Goal: Information Seeking & Learning: Learn about a topic

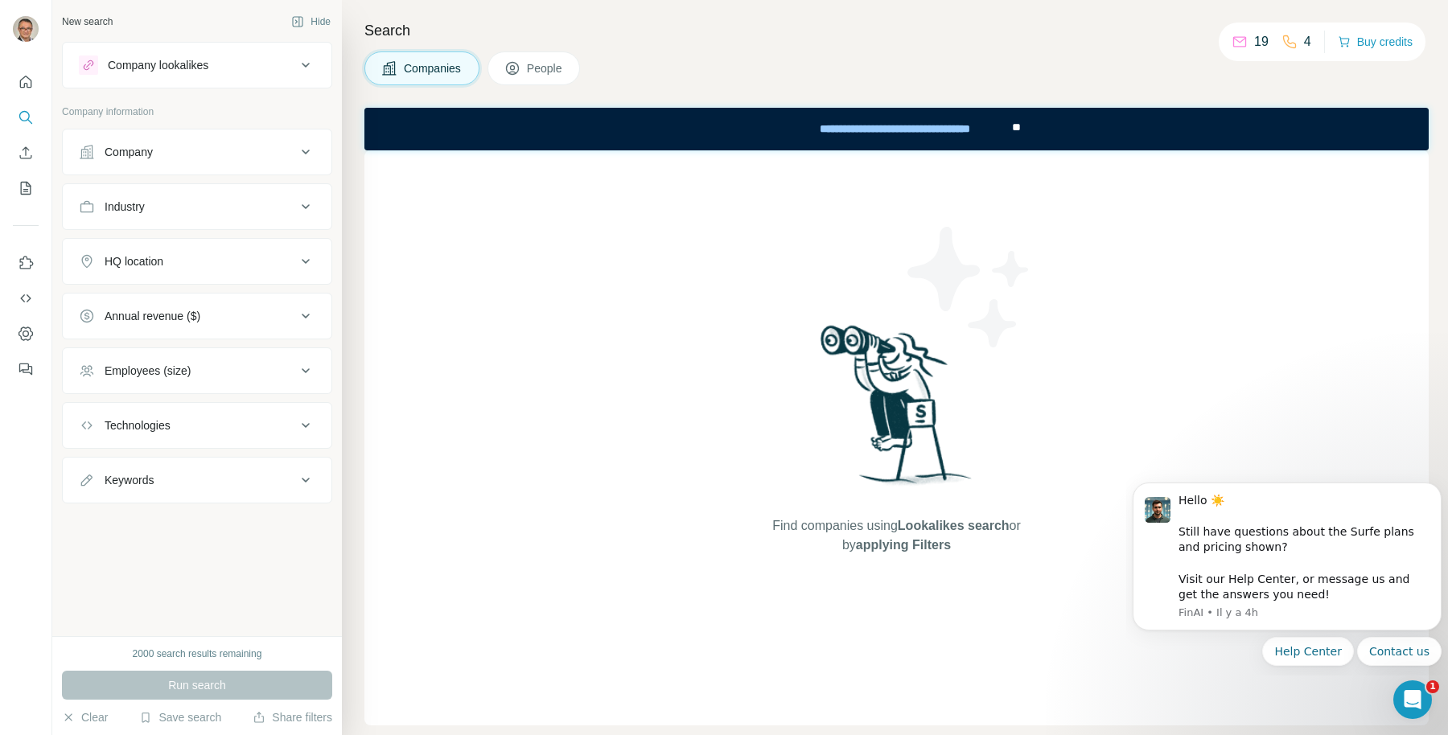
click at [163, 146] on div "Company" at bounding box center [187, 152] width 217 height 16
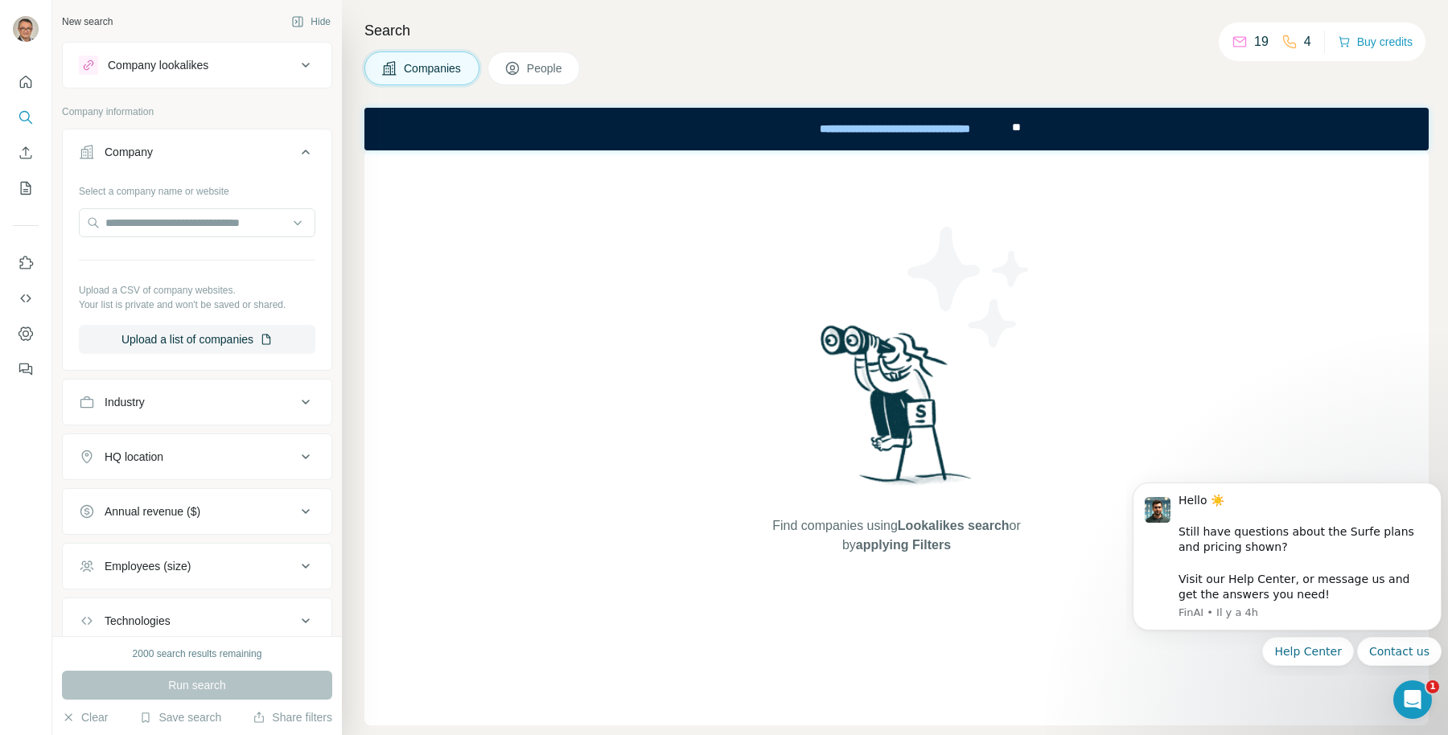
click at [163, 146] on div "Company" at bounding box center [187, 152] width 217 height 16
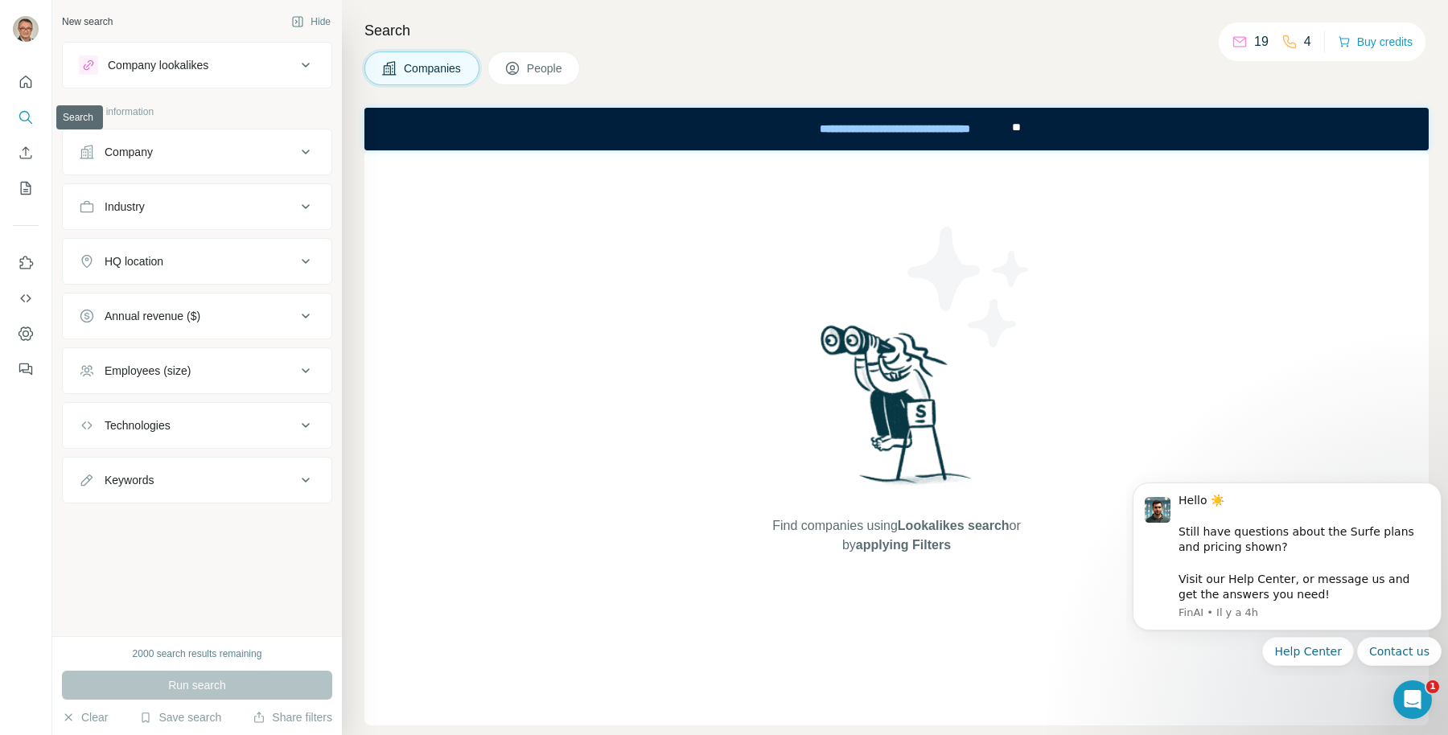
click at [29, 119] on icon "Search" at bounding box center [26, 117] width 16 height 16
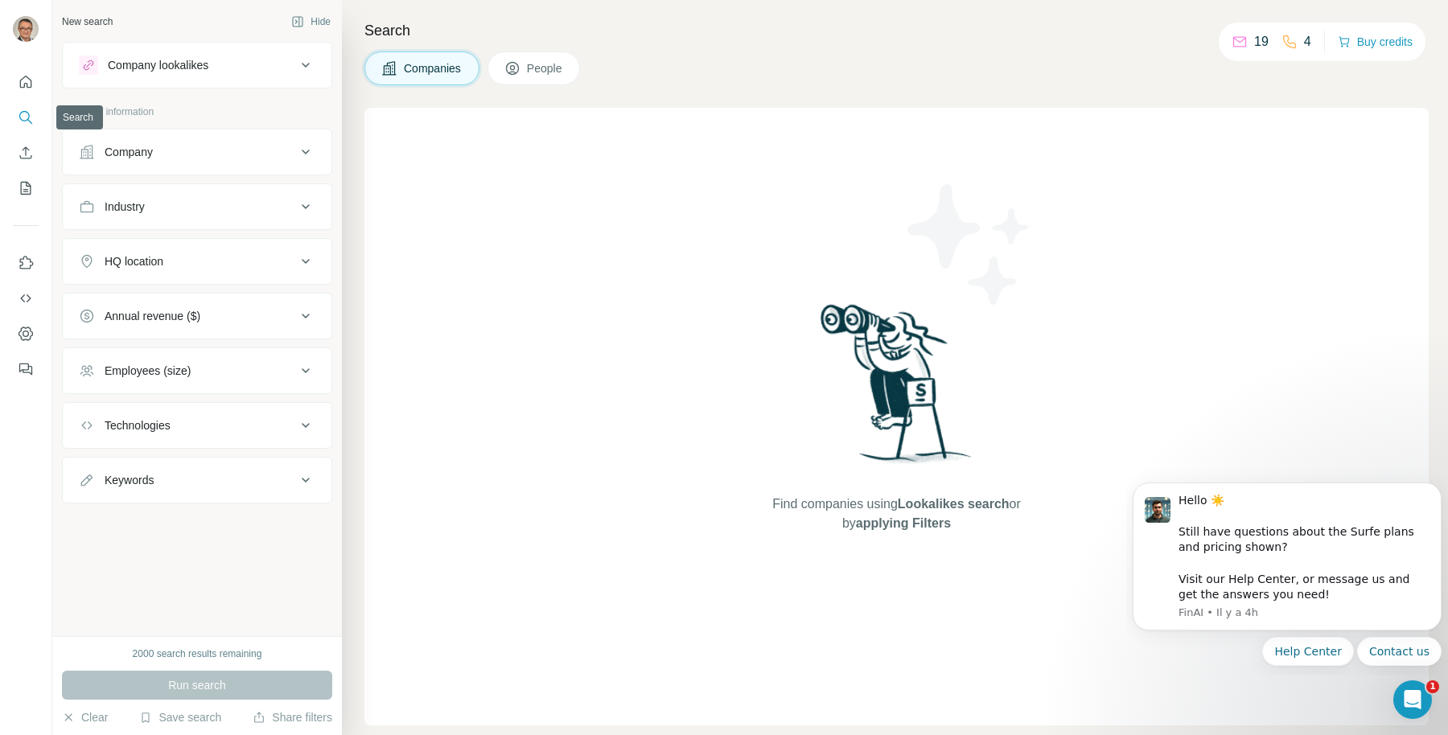
click at [29, 119] on icon "Search" at bounding box center [26, 117] width 16 height 16
click at [553, 55] on button "People" at bounding box center [533, 68] width 93 height 34
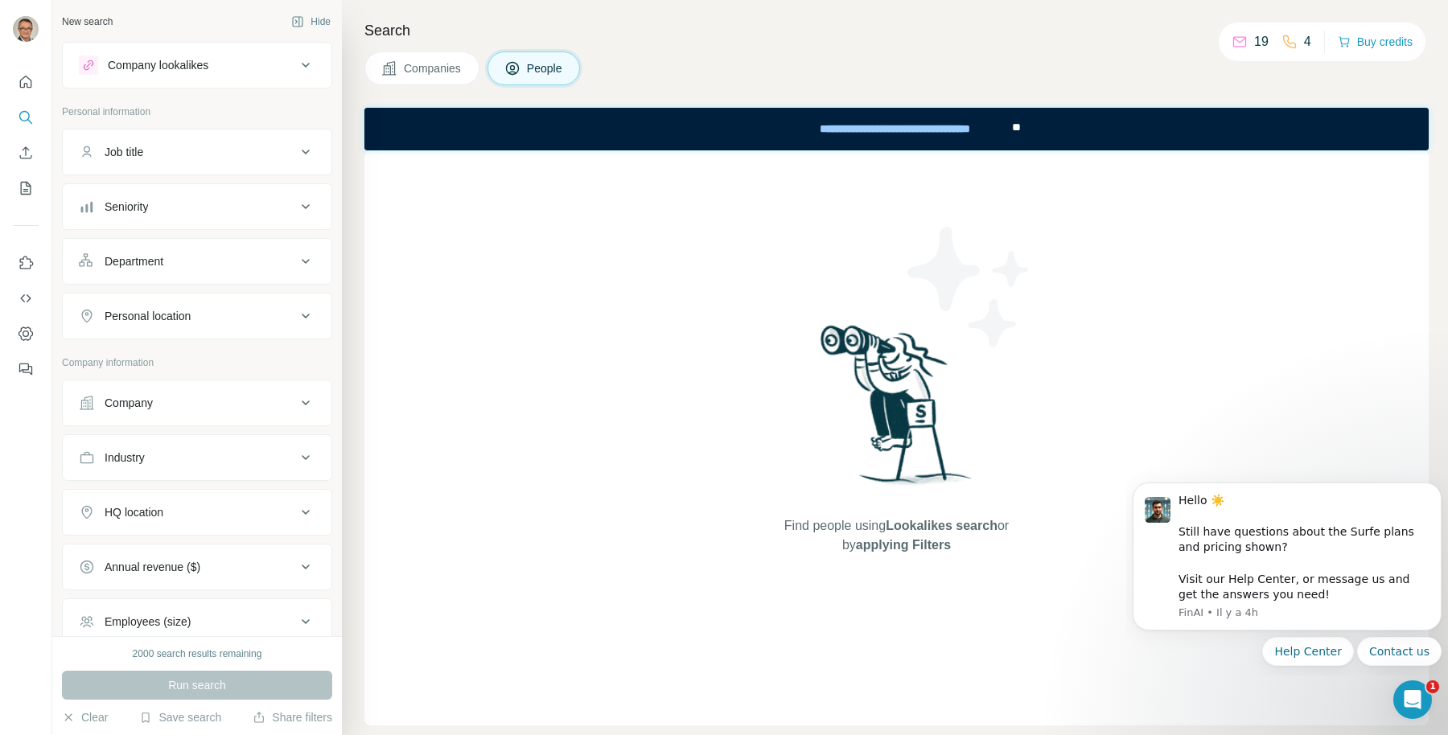
click at [537, 61] on span "People" at bounding box center [545, 68] width 37 height 16
click at [27, 121] on icon "Search" at bounding box center [26, 117] width 16 height 16
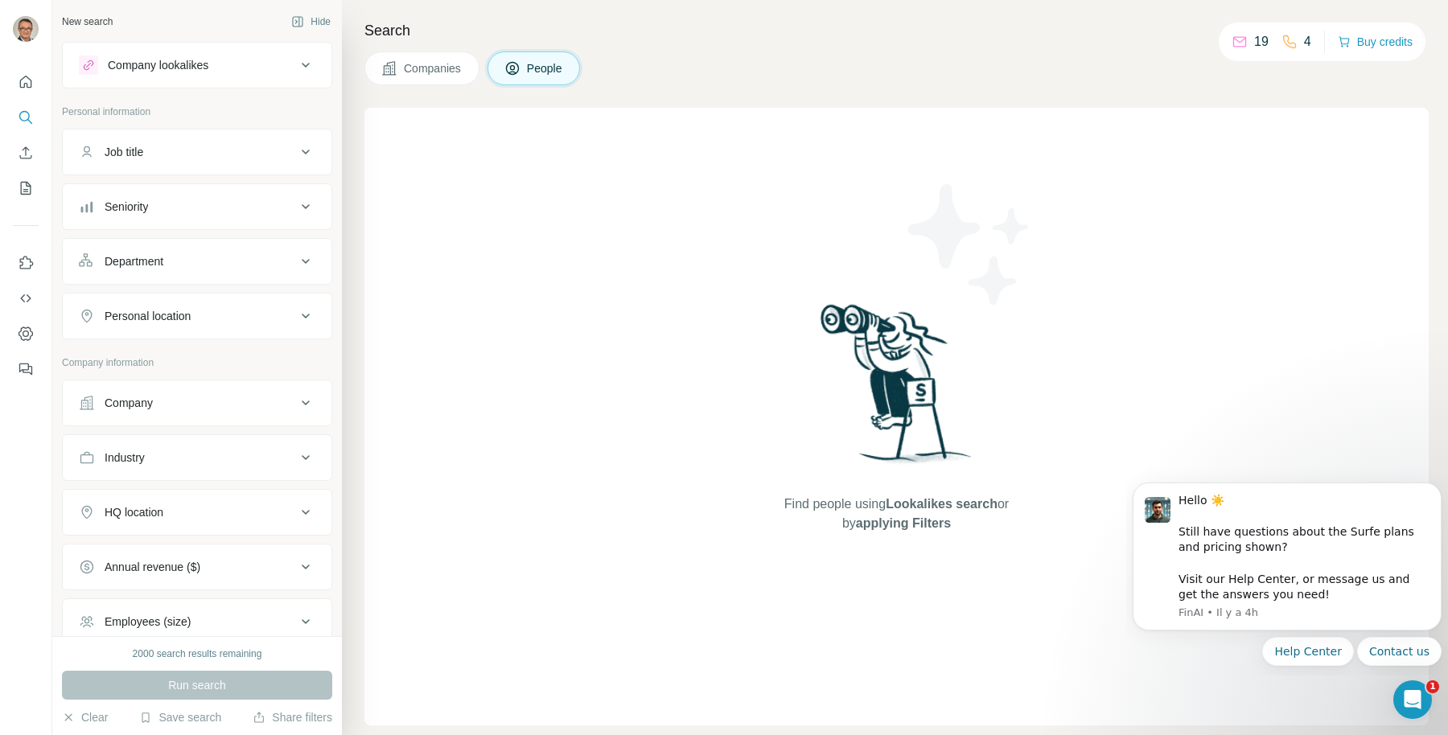
click at [819, 479] on div "Find people using Lookalikes search or by applying Filters" at bounding box center [897, 417] width 290 height 618
click at [864, 523] on span "applying Filters" at bounding box center [903, 523] width 95 height 14
click at [549, 61] on span "People" at bounding box center [545, 68] width 37 height 16
click at [544, 69] on span "People" at bounding box center [545, 68] width 37 height 16
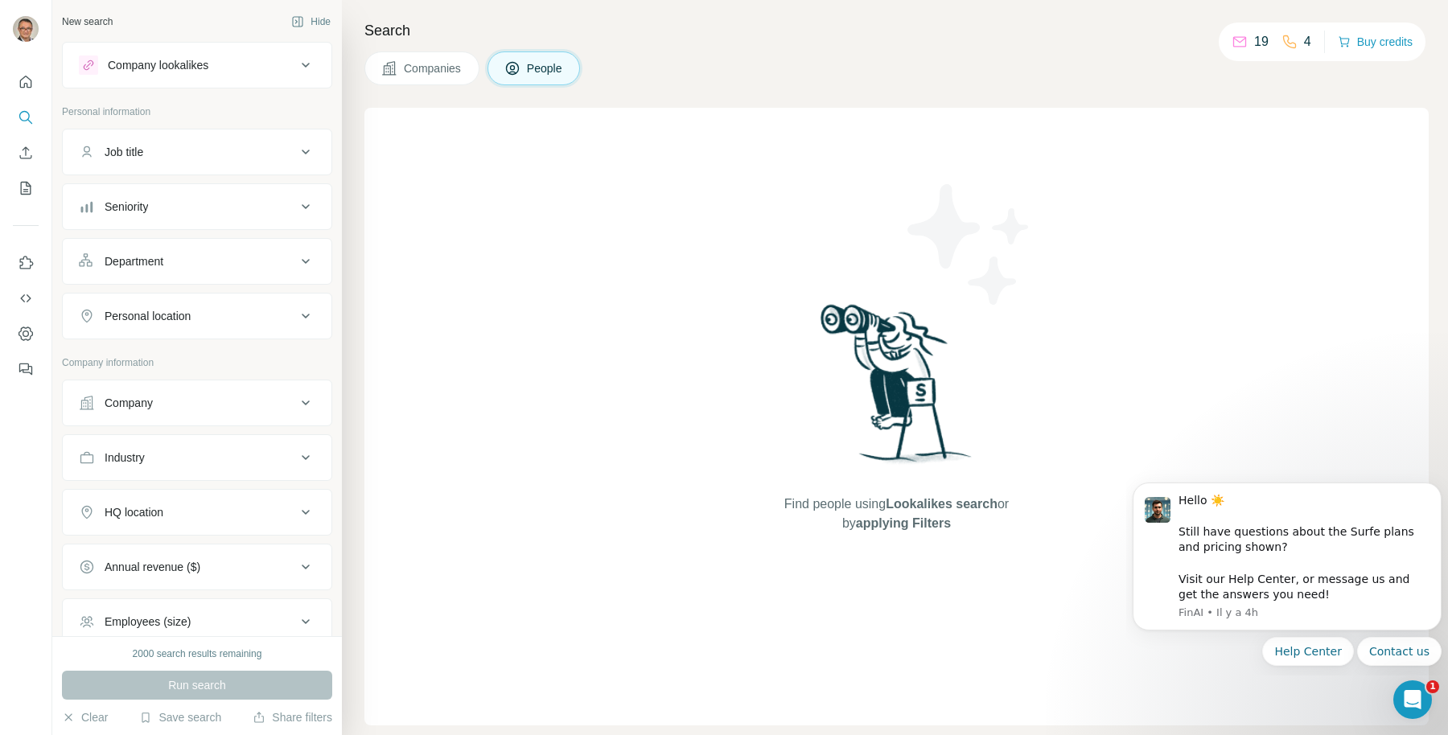
click at [1239, 42] on icon at bounding box center [1239, 42] width 16 height 16
click at [1231, 40] on icon at bounding box center [1239, 42] width 16 height 16
click at [1281, 44] on icon at bounding box center [1289, 42] width 16 height 16
click at [1291, 45] on icon at bounding box center [1289, 42] width 16 height 16
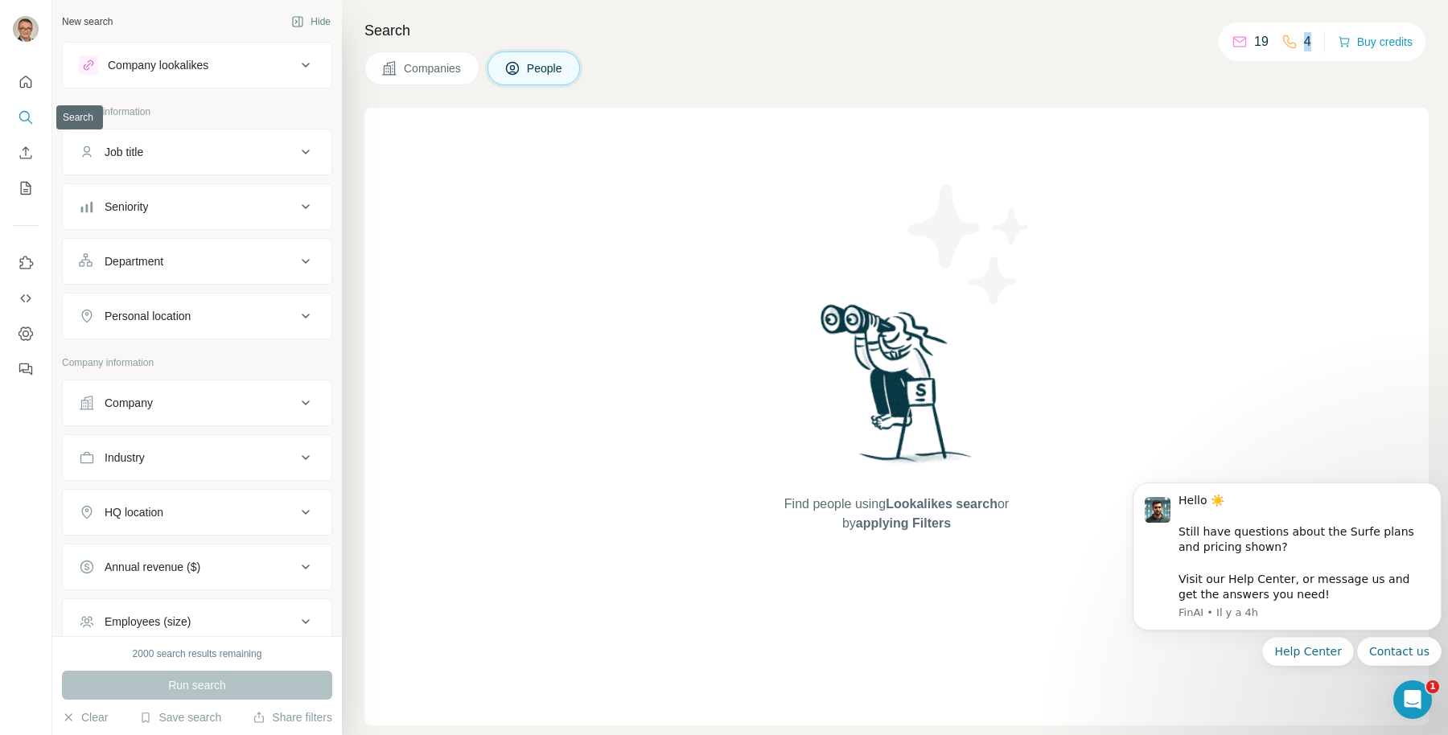
click at [18, 116] on icon "Search" at bounding box center [26, 117] width 16 height 16
click at [177, 57] on div "Company lookalikes" at bounding box center [158, 65] width 101 height 16
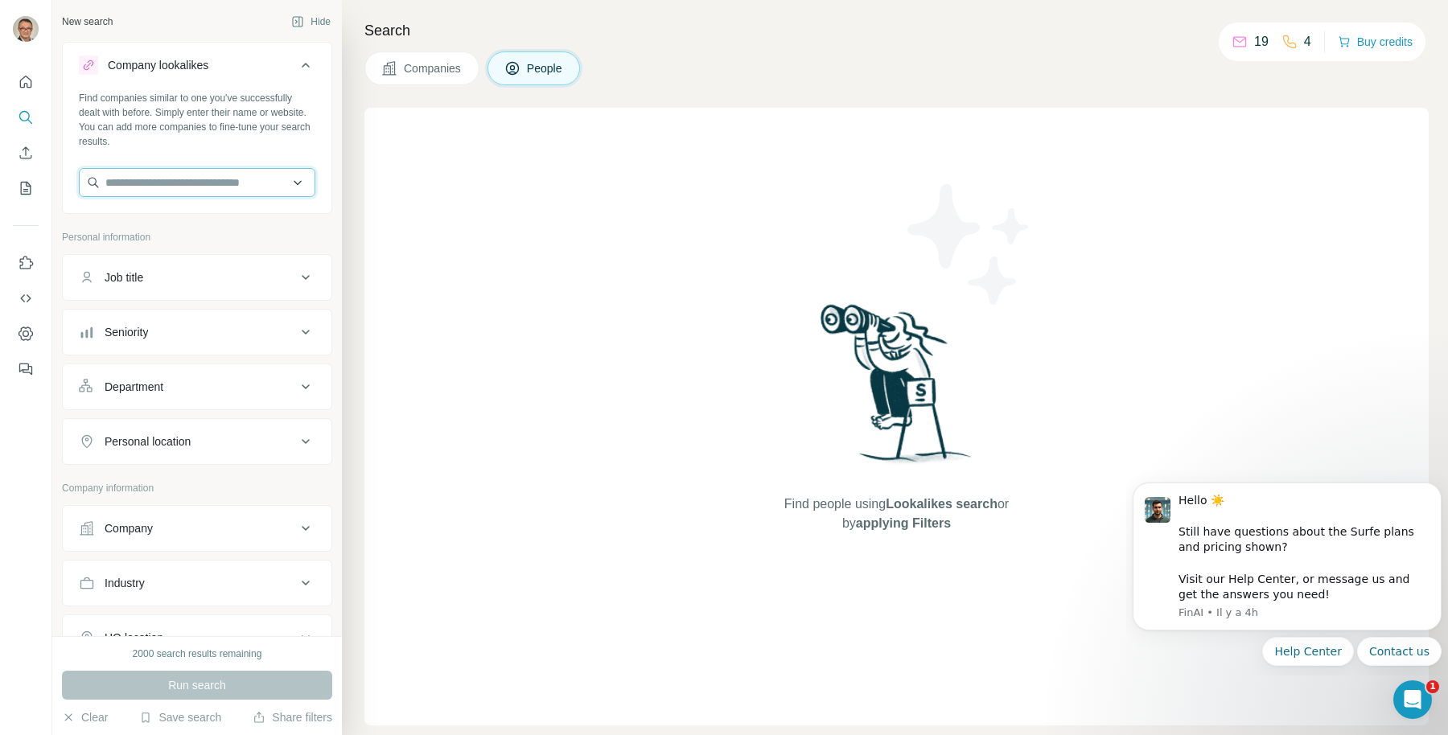
click at [180, 179] on input "text" at bounding box center [197, 182] width 236 height 29
type input "*"
